Goal: Information Seeking & Learning: Learn about a topic

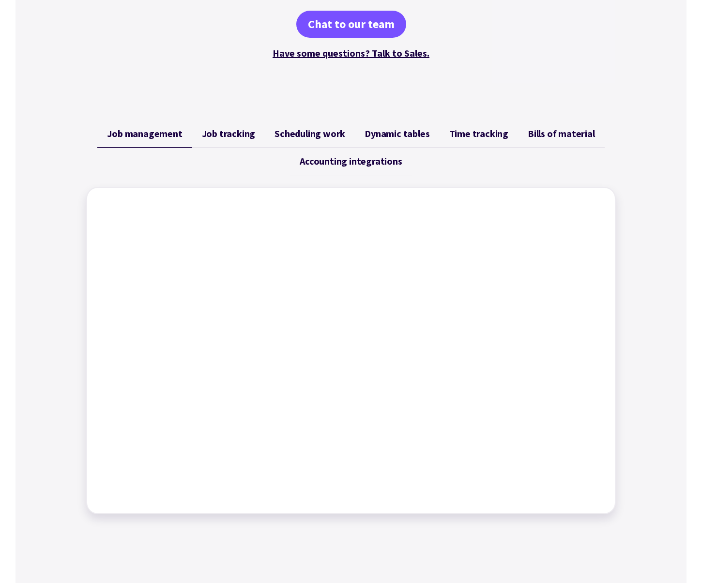
scroll to position [286, 0]
click at [229, 128] on span "Job tracking" at bounding box center [229, 134] width 54 height 12
click at [299, 137] on span "Scheduling work" at bounding box center [309, 134] width 71 height 12
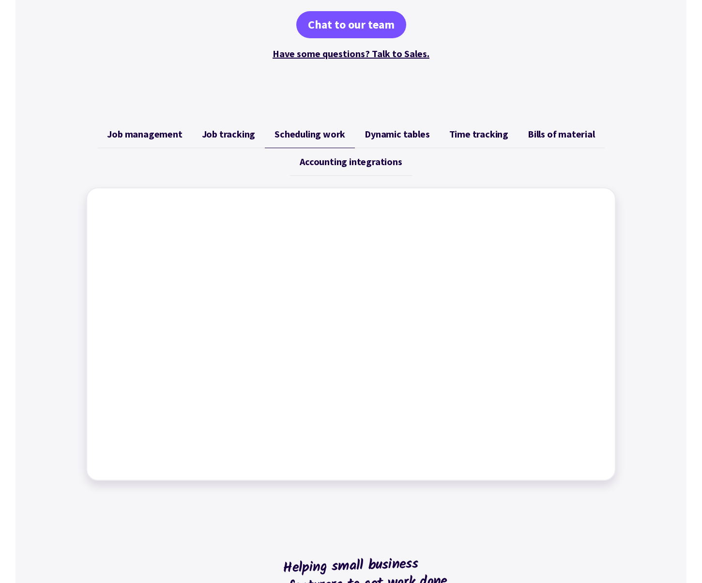
click at [390, 127] on link "Dynamic tables" at bounding box center [397, 134] width 84 height 28
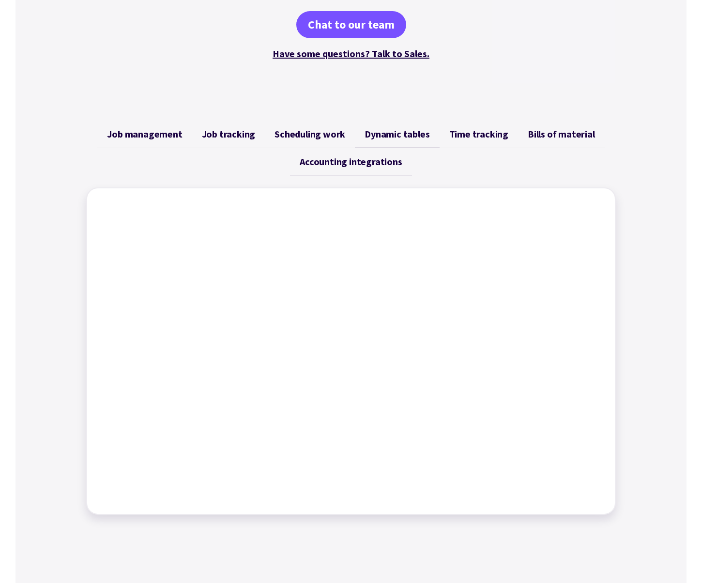
click at [451, 135] on span "Time tracking" at bounding box center [478, 134] width 59 height 12
click at [567, 135] on span "Bills of material" at bounding box center [560, 134] width 67 height 12
click at [370, 162] on span "Accounting integrations" at bounding box center [351, 162] width 102 height 12
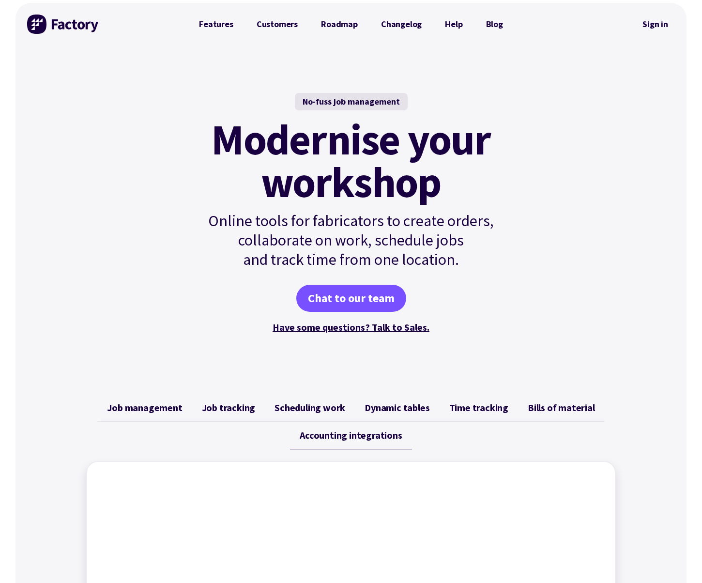
scroll to position [0, 0]
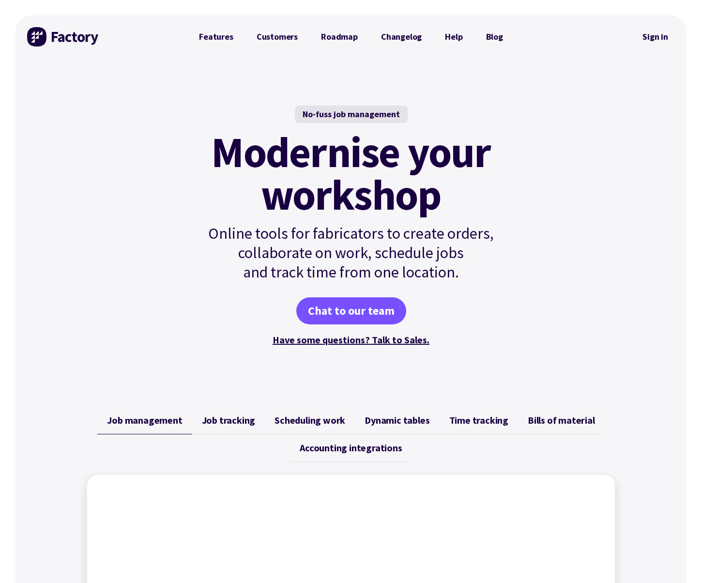
click at [183, 240] on div "No-fuss job management Modernise your workshop Online tools for fabricators to …" at bounding box center [351, 226] width 350 height 337
